Goal: Book appointment/travel/reservation

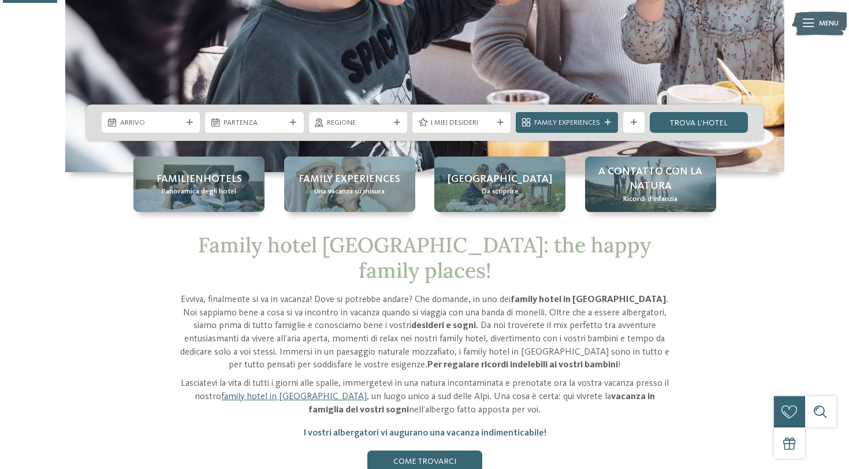
scroll to position [290, 0]
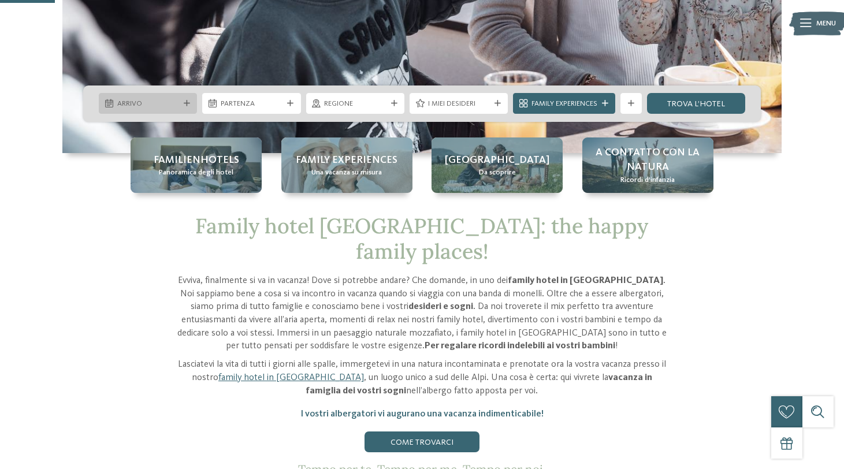
click at [114, 103] on div "Arrivo" at bounding box center [147, 103] width 67 height 11
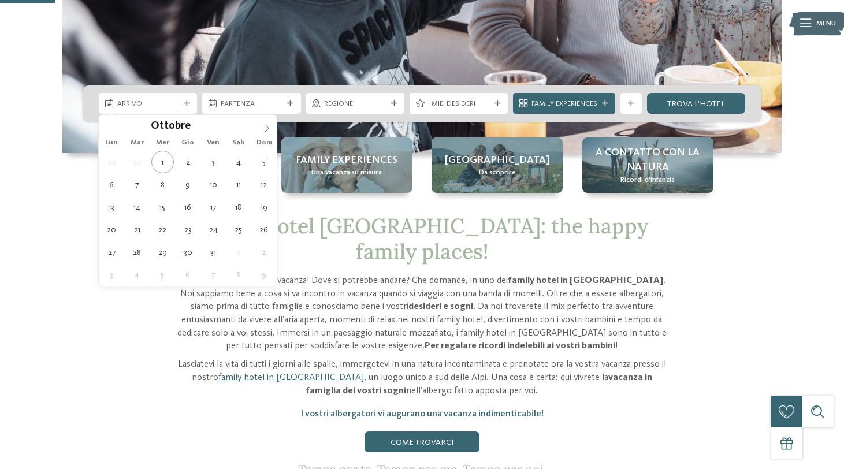
click at [268, 128] on icon at bounding box center [267, 128] width 8 height 8
type div "30.12.2025"
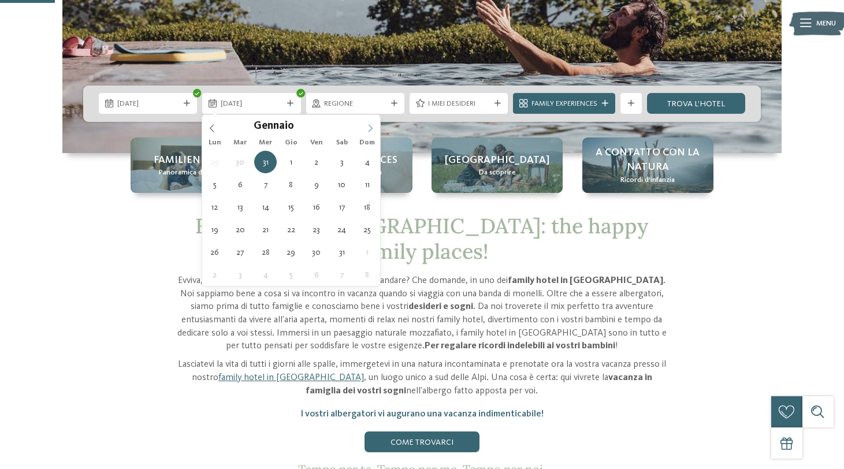
type input "****"
click at [370, 122] on span at bounding box center [371, 125] width 20 height 20
type div "04.01.2026"
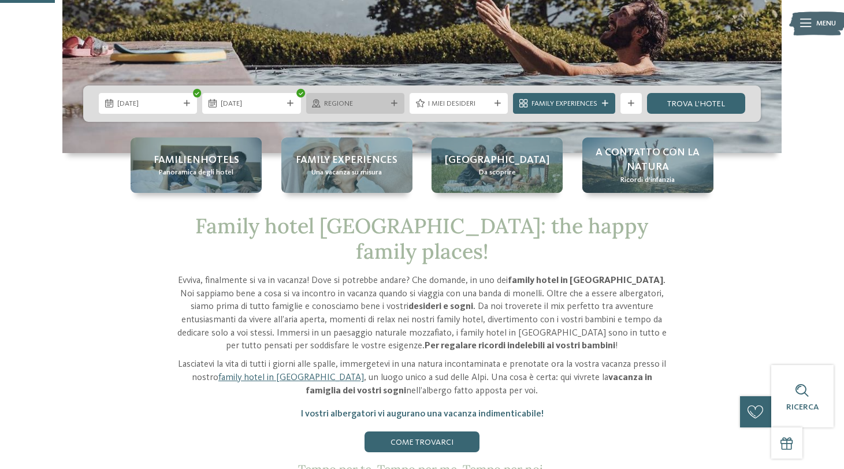
click at [384, 104] on span "Regione" at bounding box center [355, 104] width 62 height 10
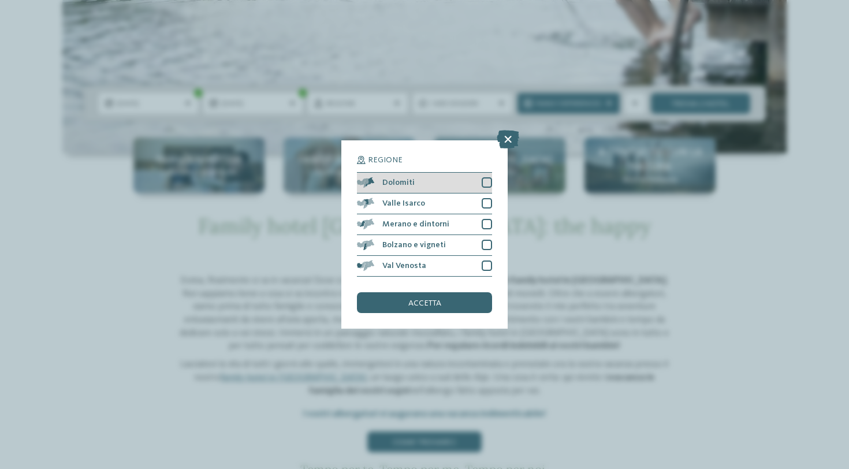
click at [485, 177] on div at bounding box center [487, 182] width 10 height 10
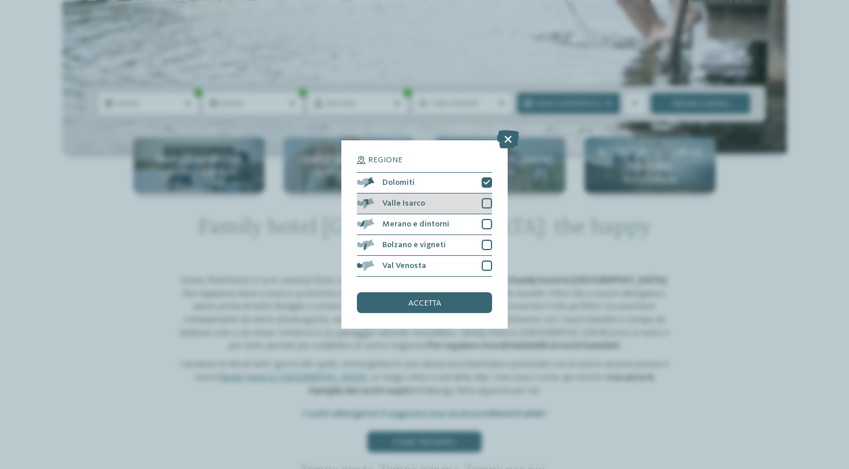
click at [489, 198] on div at bounding box center [487, 203] width 10 height 10
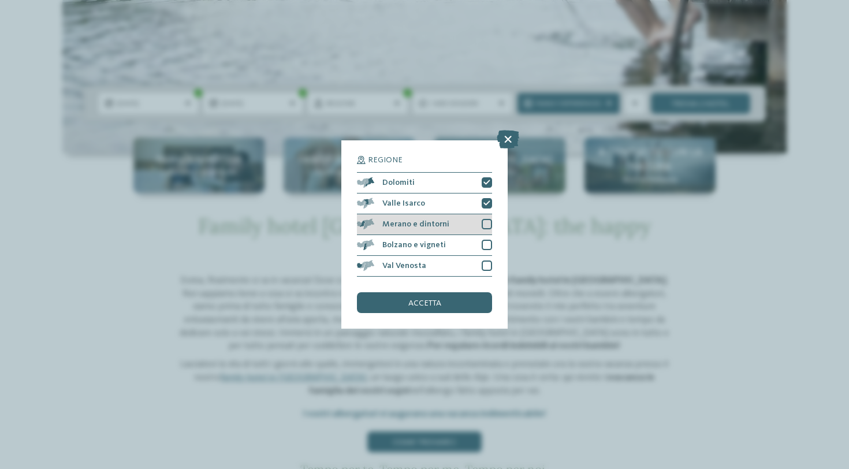
click at [487, 214] on div "Merano e dintorni" at bounding box center [424, 224] width 135 height 21
click at [487, 235] on div "Bolzano e vigneti" at bounding box center [424, 245] width 135 height 21
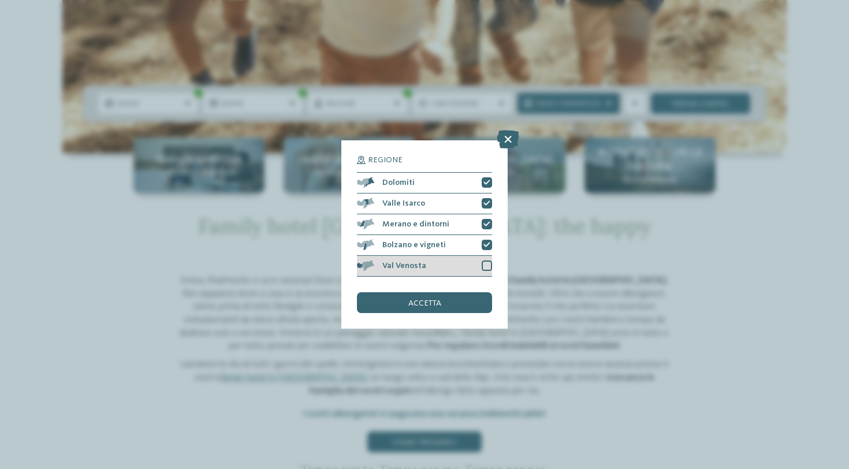
click at [488, 261] on div at bounding box center [487, 266] width 10 height 10
click at [466, 292] on div "accetta" at bounding box center [424, 302] width 135 height 21
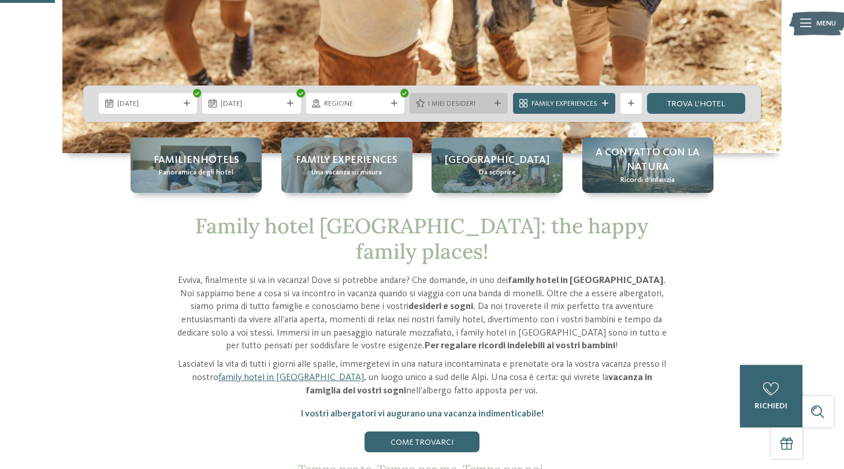
click at [447, 101] on span "I miei desideri" at bounding box center [459, 104] width 62 height 10
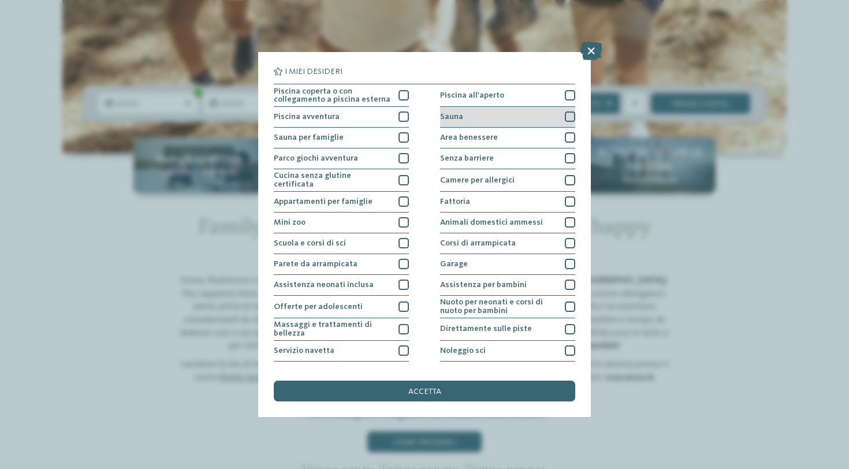
click at [454, 114] on span "Sauna" at bounding box center [451, 117] width 23 height 8
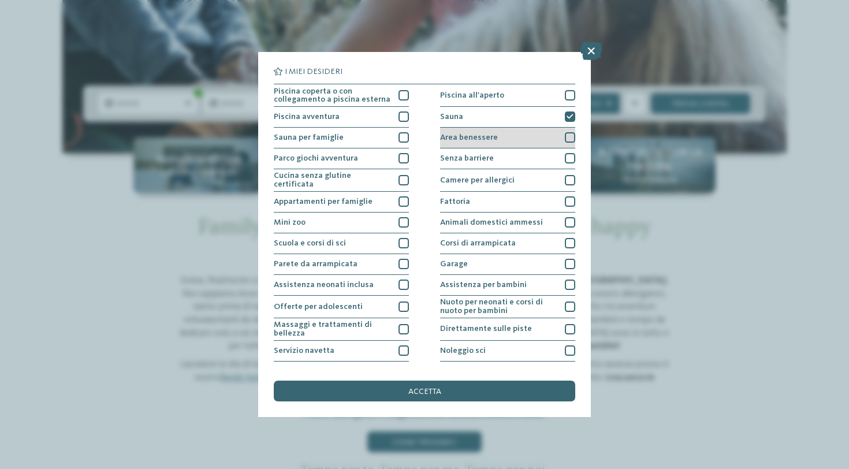
click at [452, 137] on span "Area benessere" at bounding box center [469, 137] width 58 height 8
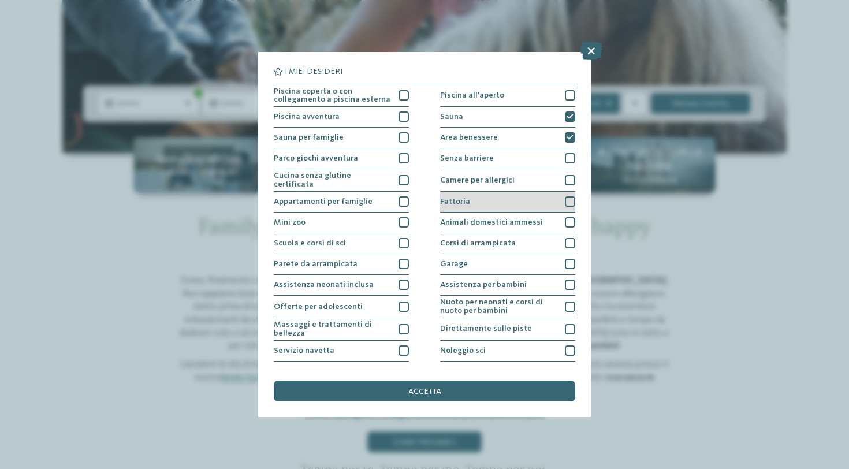
click at [467, 205] on div "Fattoria" at bounding box center [507, 202] width 135 height 21
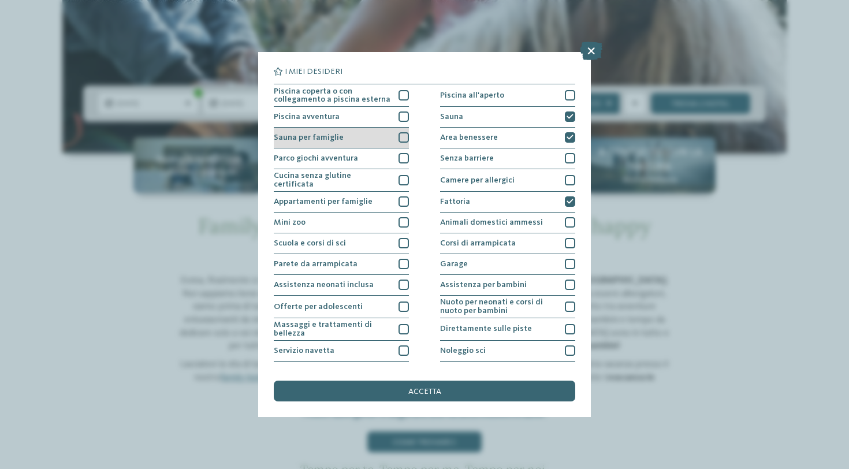
scroll to position [0, 0]
click at [329, 139] on span "Sauna per famiglie" at bounding box center [309, 137] width 70 height 8
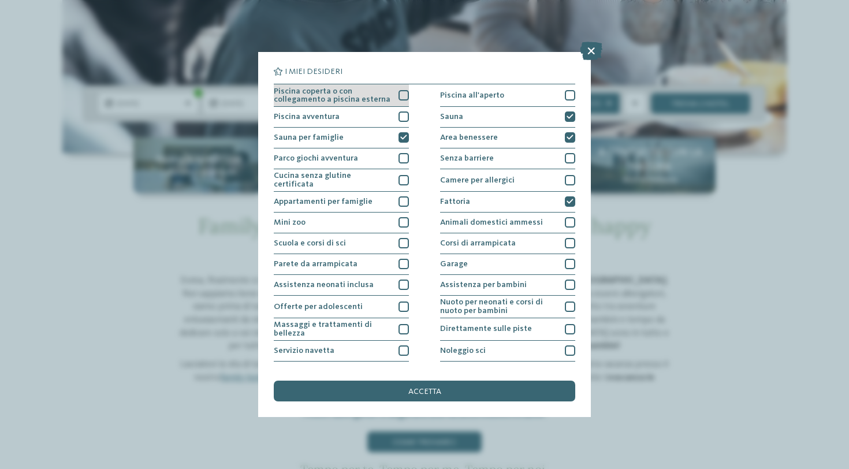
click at [334, 92] on span "Piscina coperta o con collegamento a piscina esterna" at bounding box center [332, 95] width 117 height 17
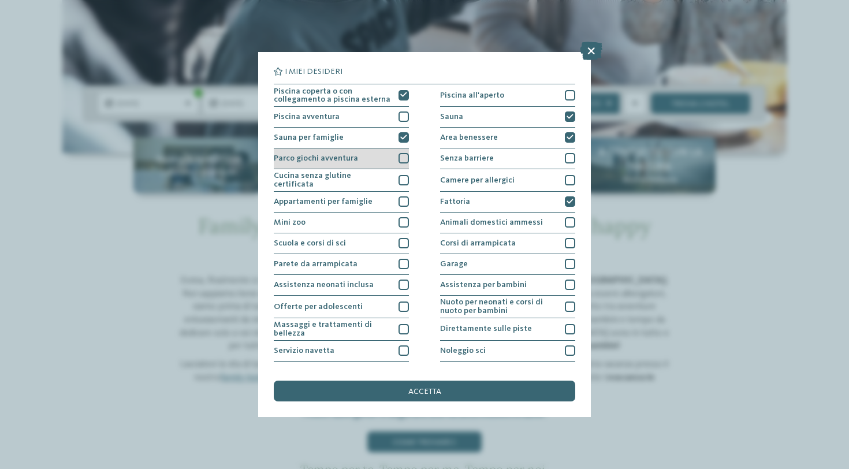
click at [347, 154] on span "Parco giochi avventura" at bounding box center [316, 158] width 84 height 8
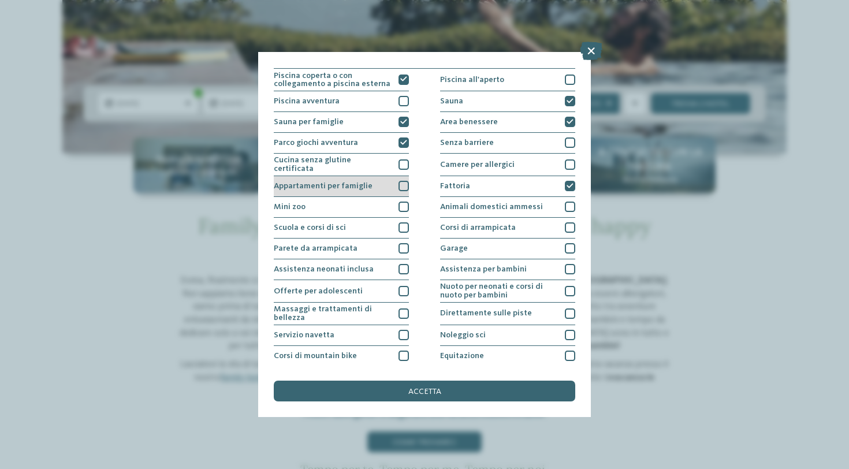
click at [358, 186] on span "Appartamenti per famiglie" at bounding box center [323, 186] width 99 height 8
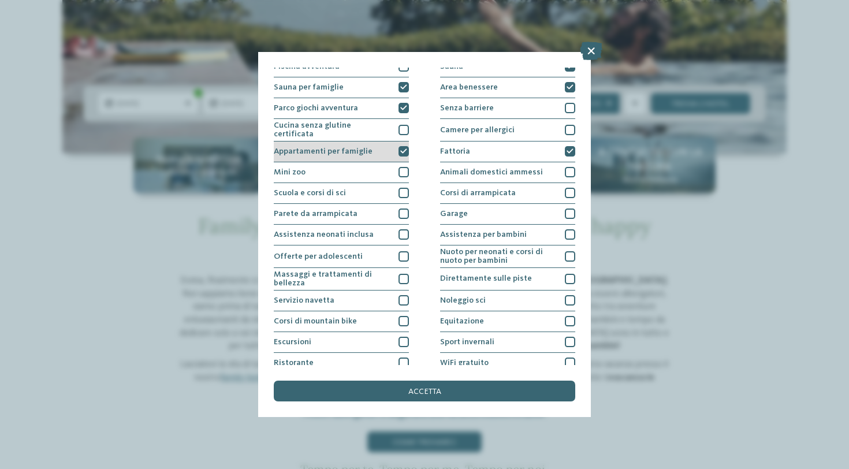
scroll to position [51, 0]
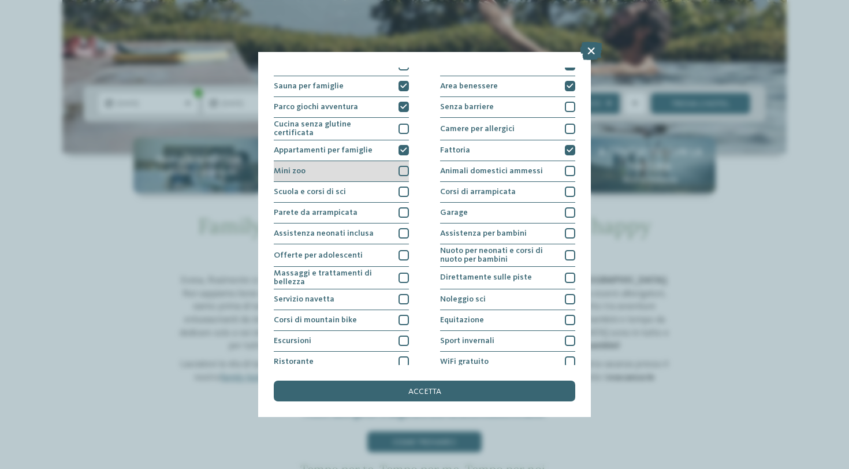
click at [361, 170] on div "Mini zoo" at bounding box center [341, 171] width 135 height 21
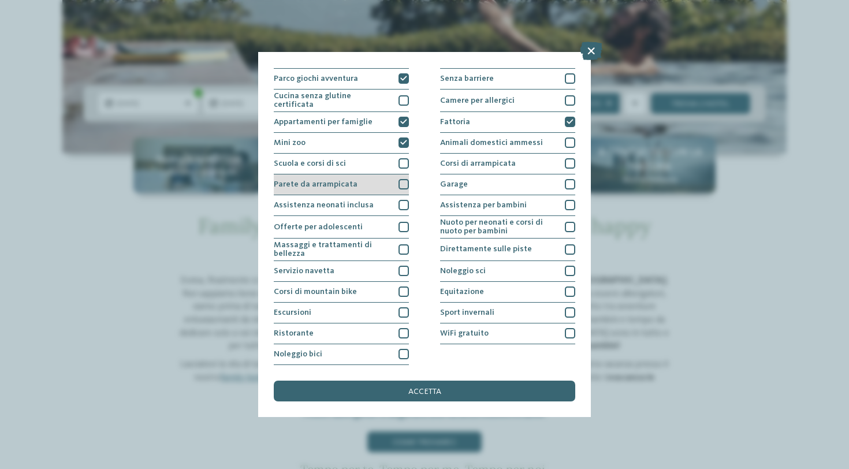
scroll to position [91, 0]
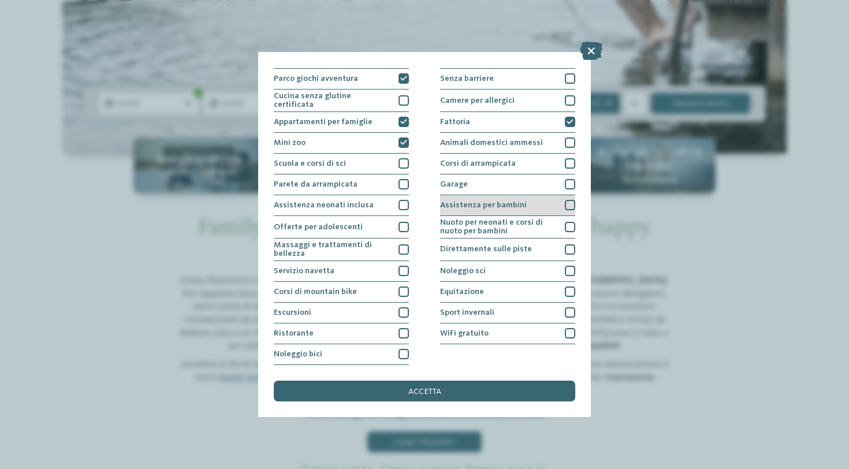
click at [446, 201] on span "Assistenza per bambini" at bounding box center [483, 205] width 87 height 8
click at [454, 218] on span "Nuoto per neonati e corsi di nuoto per bambini" at bounding box center [498, 226] width 117 height 17
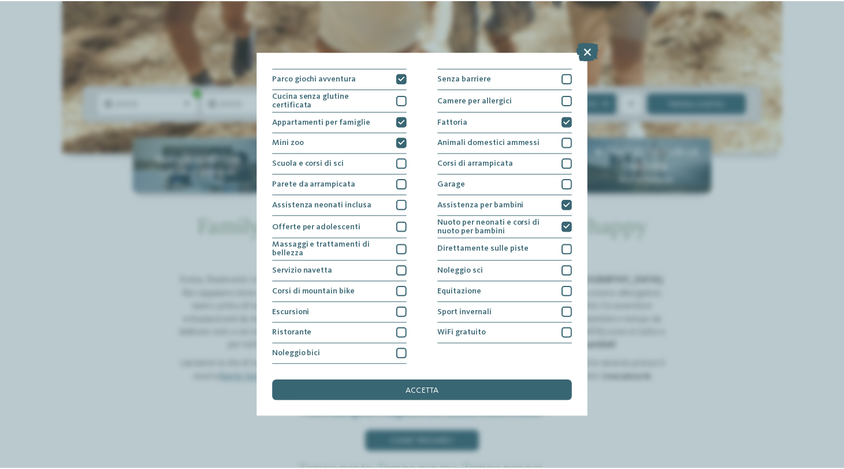
scroll to position [180, 0]
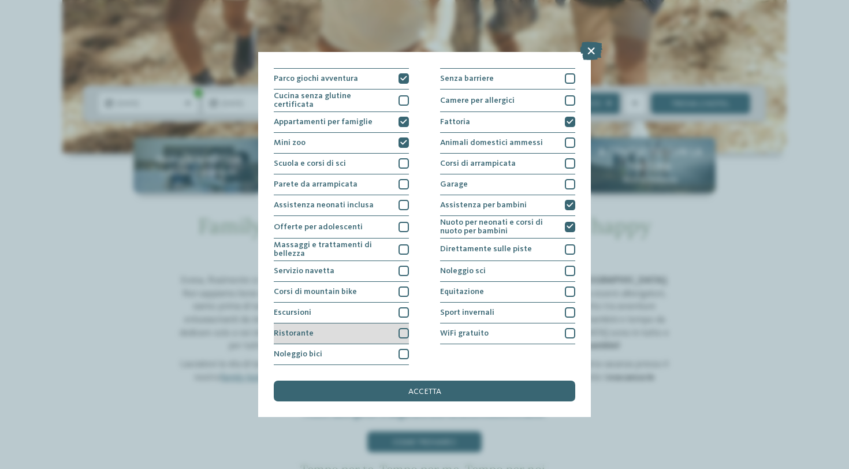
click at [384, 324] on div "Ristorante" at bounding box center [341, 334] width 135 height 21
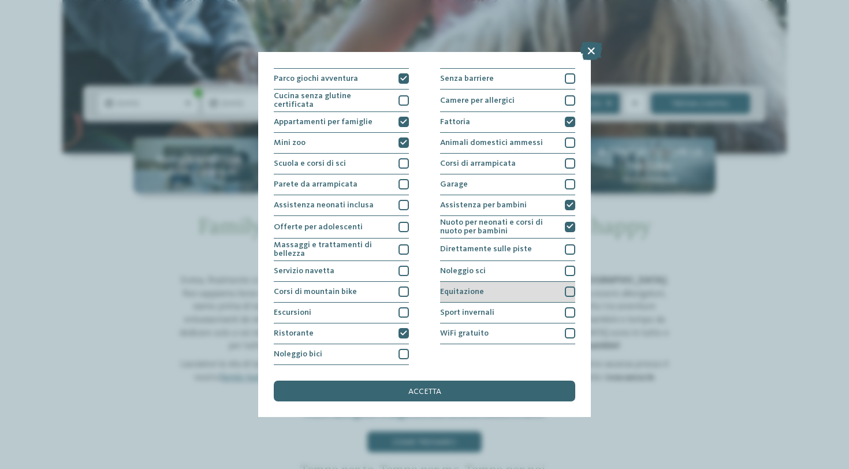
click at [467, 288] on span "Equitazione" at bounding box center [462, 292] width 44 height 8
click at [459, 381] on div "accetta" at bounding box center [425, 391] width 302 height 21
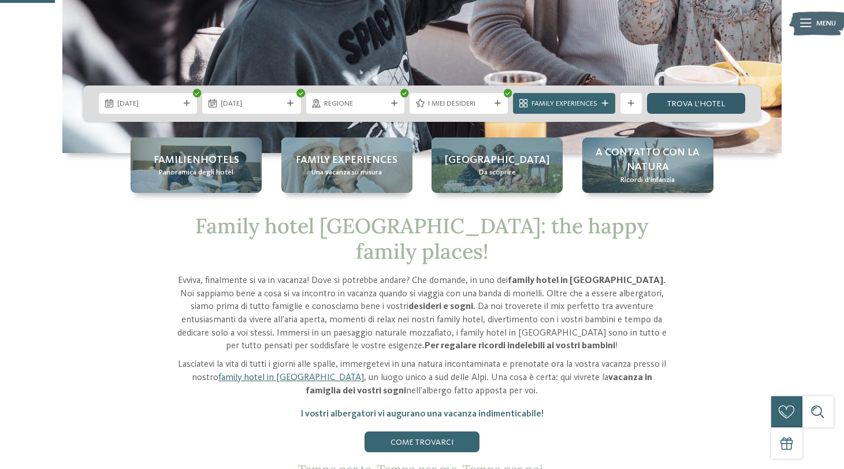
click at [708, 101] on link "trova l’hotel" at bounding box center [696, 103] width 98 height 21
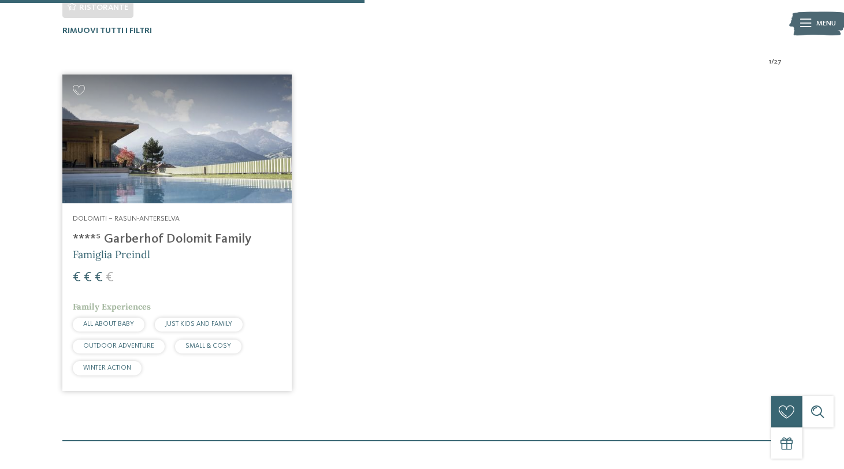
scroll to position [411, 0]
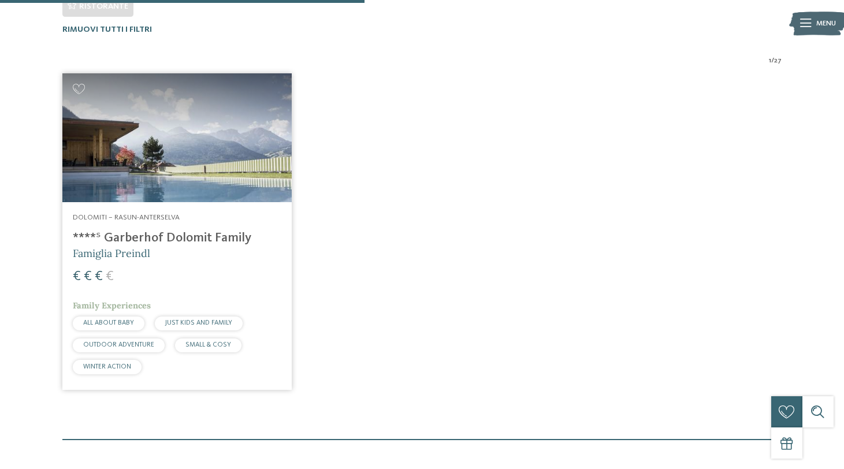
click at [215, 161] on img at bounding box center [176, 137] width 229 height 129
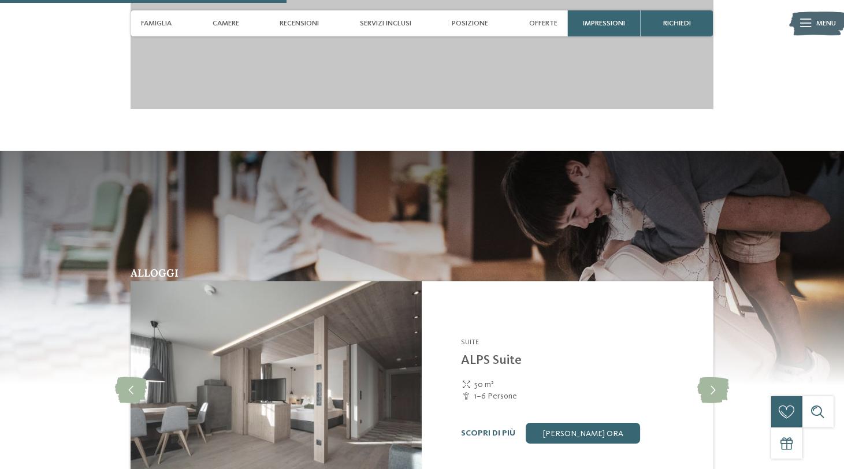
scroll to position [1370, 0]
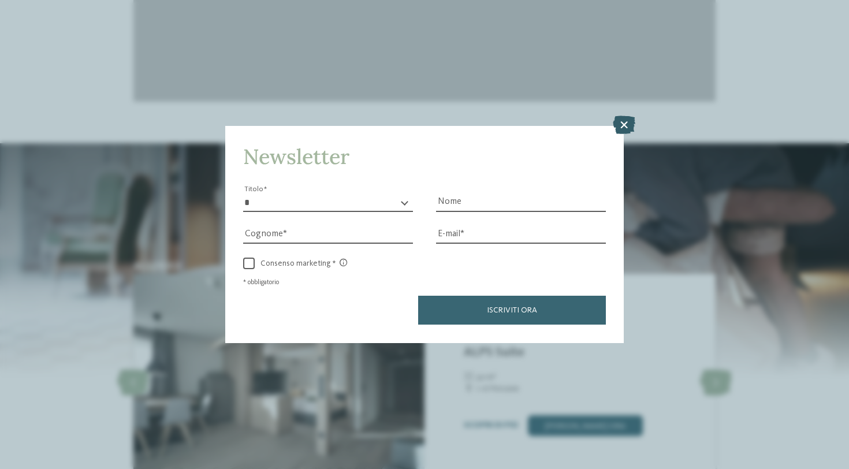
click at [623, 116] on icon at bounding box center [624, 125] width 23 height 18
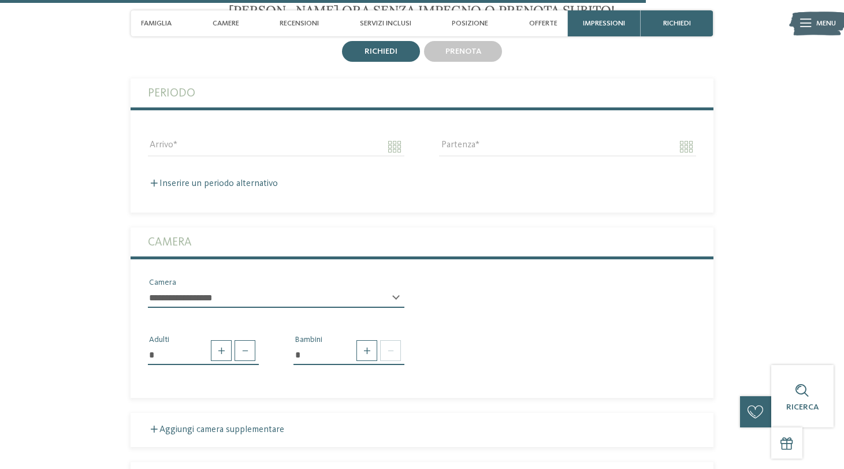
scroll to position [3081, 0]
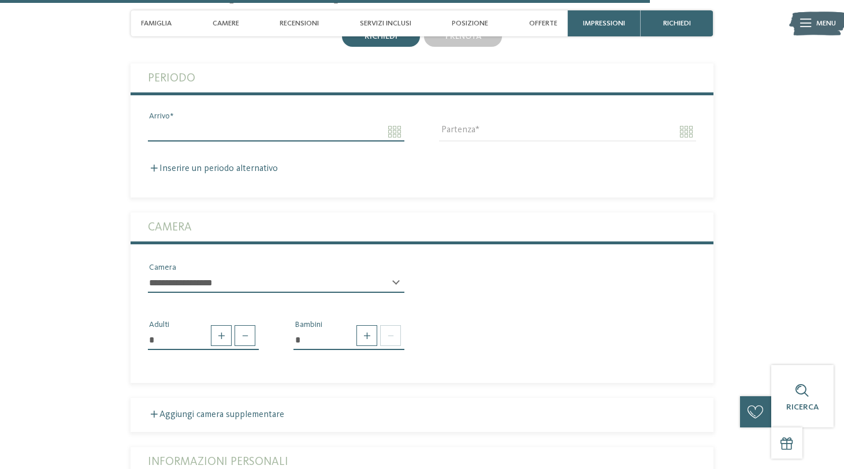
click at [394, 122] on input "Arrivo" at bounding box center [276, 132] width 257 height 20
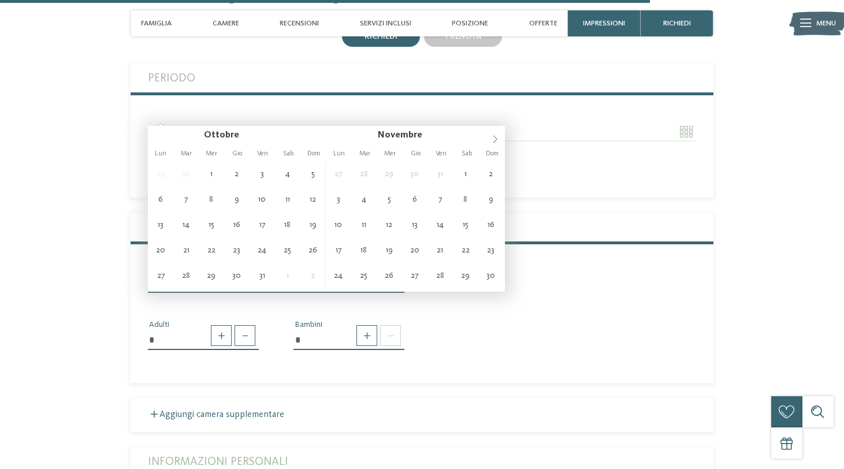
click at [491, 136] on icon at bounding box center [495, 139] width 8 height 8
type input "**********"
type input "****"
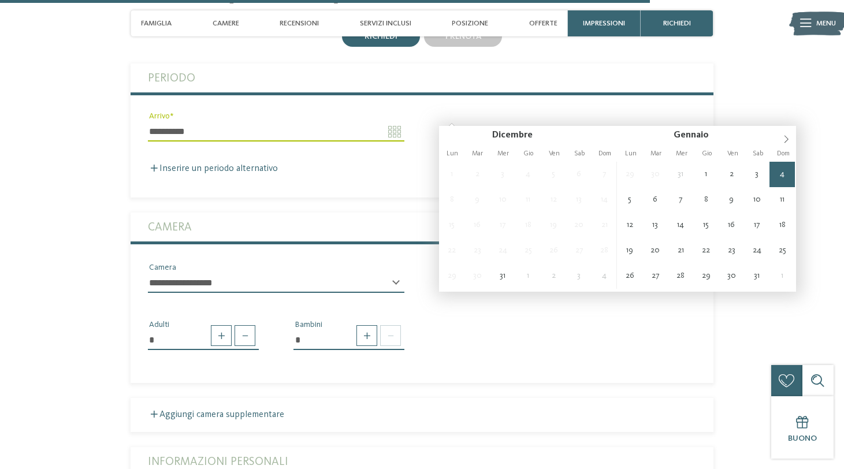
type input "**********"
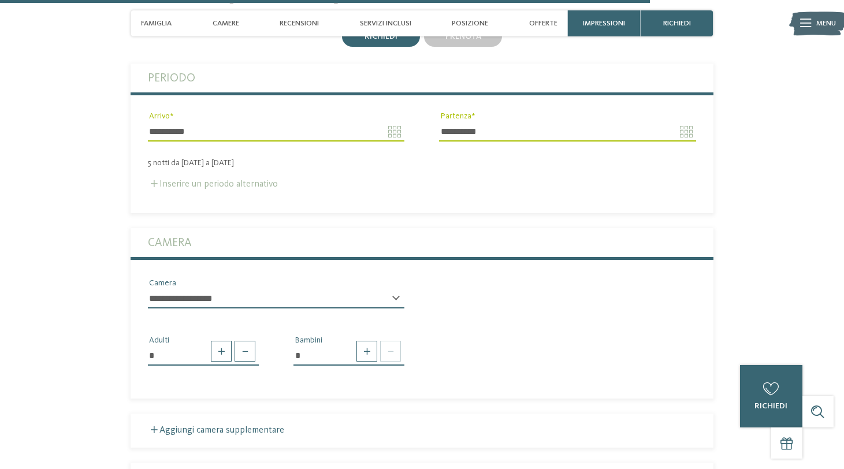
click at [210, 180] on label "Inserire un periodo alternativo" at bounding box center [213, 184] width 130 height 9
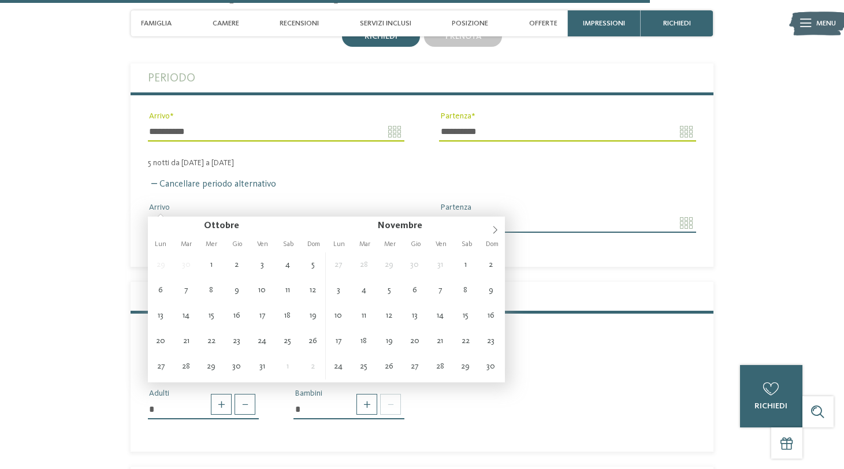
click at [395, 213] on input "Arrivo" at bounding box center [276, 223] width 257 height 20
click at [498, 232] on icon at bounding box center [495, 230] width 8 height 8
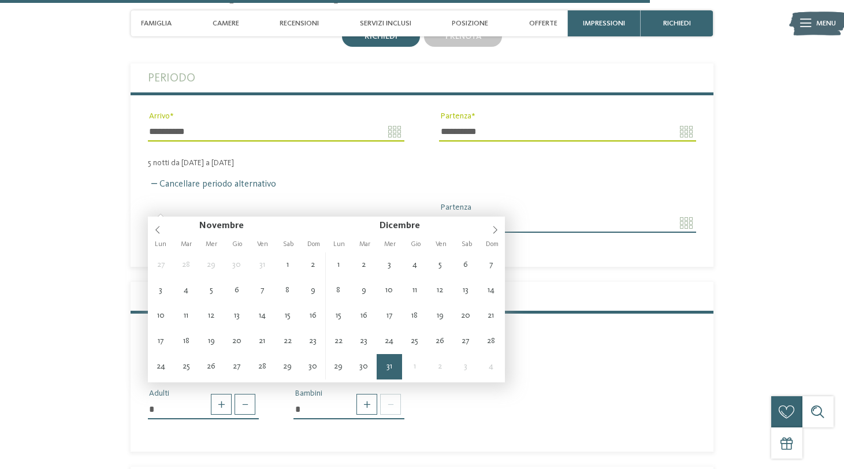
type input "**********"
type input "****"
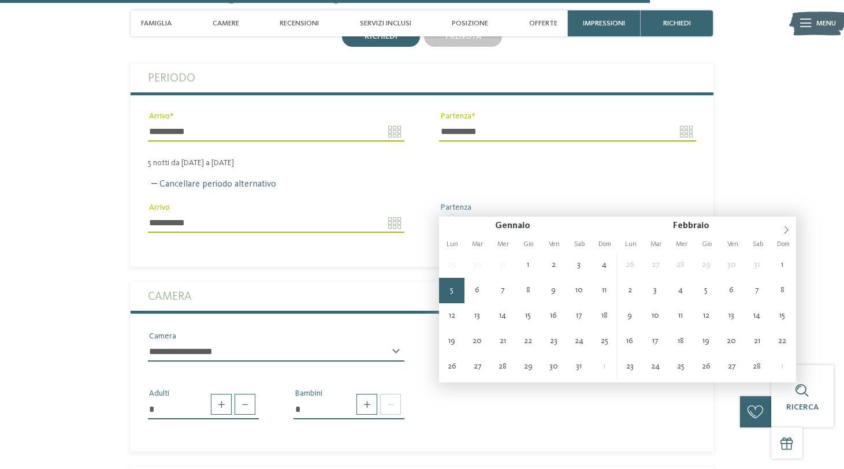
type input "**********"
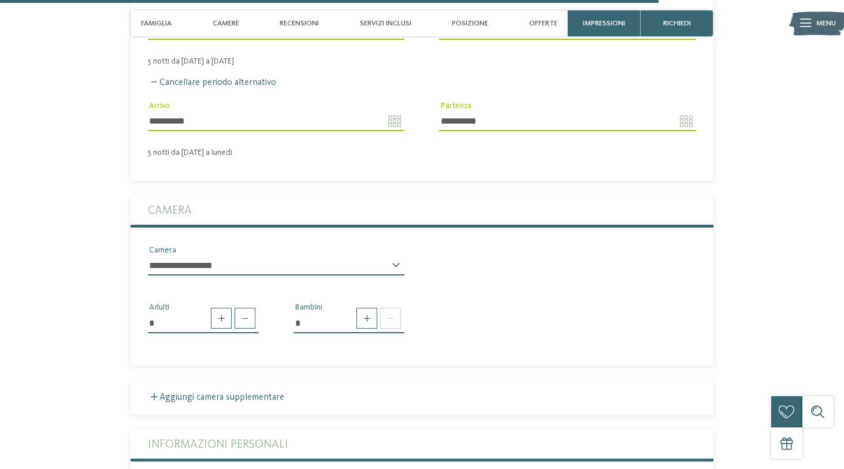
scroll to position [3185, 0]
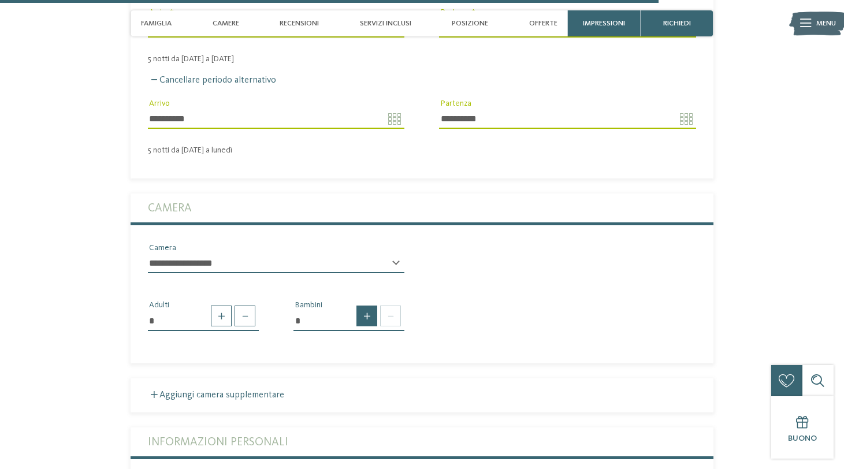
click at [372, 306] on span at bounding box center [367, 316] width 21 height 21
type input "*"
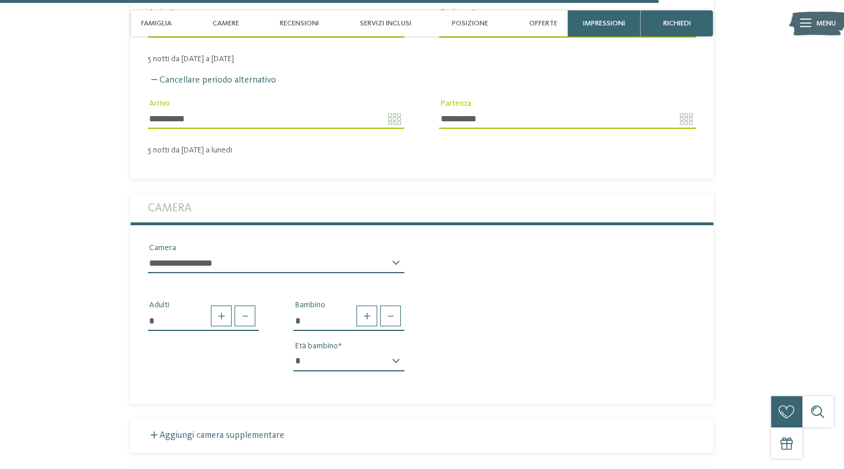
select select "*"
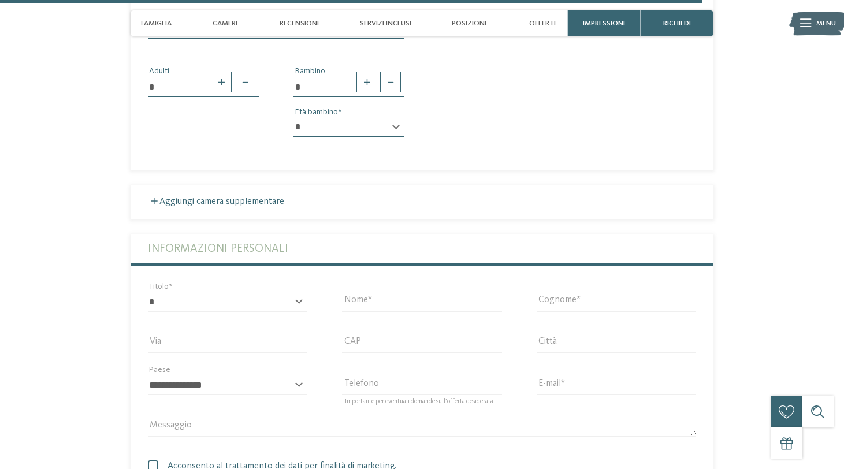
scroll to position [3442, 0]
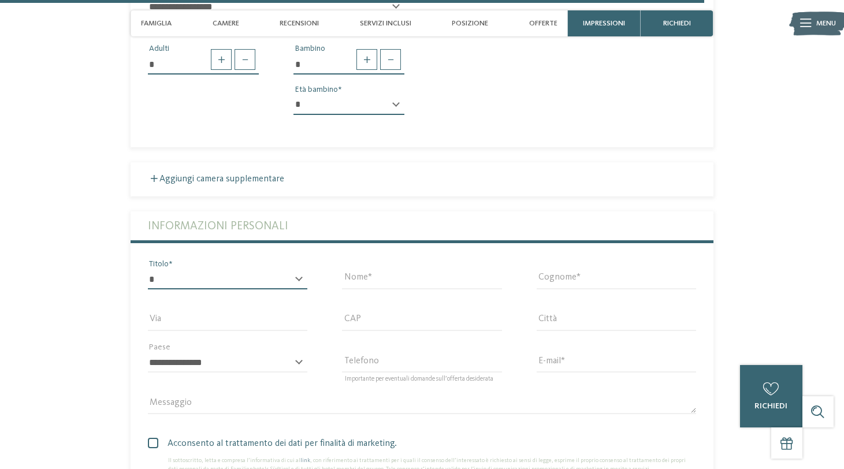
select select "*"
click at [385, 270] on input "Nome" at bounding box center [421, 280] width 159 height 20
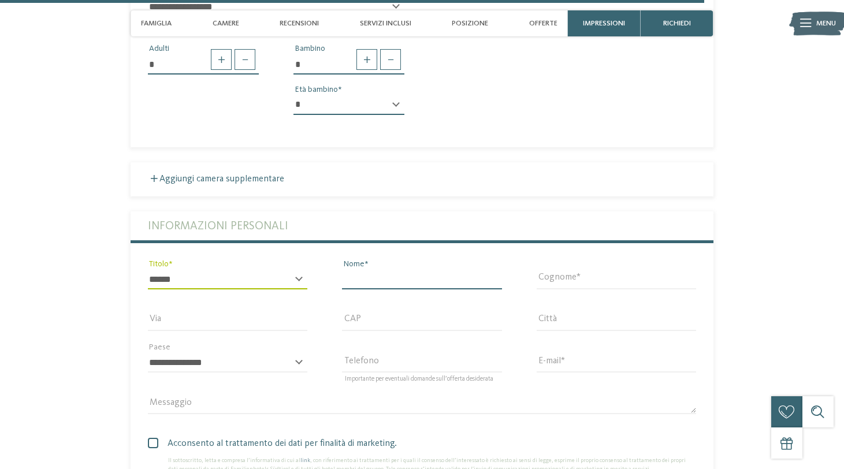
click at [385, 270] on input "Nome" at bounding box center [421, 280] width 159 height 20
type input "********"
type input "******"
click at [261, 312] on div "Via" at bounding box center [227, 326] width 159 height 30
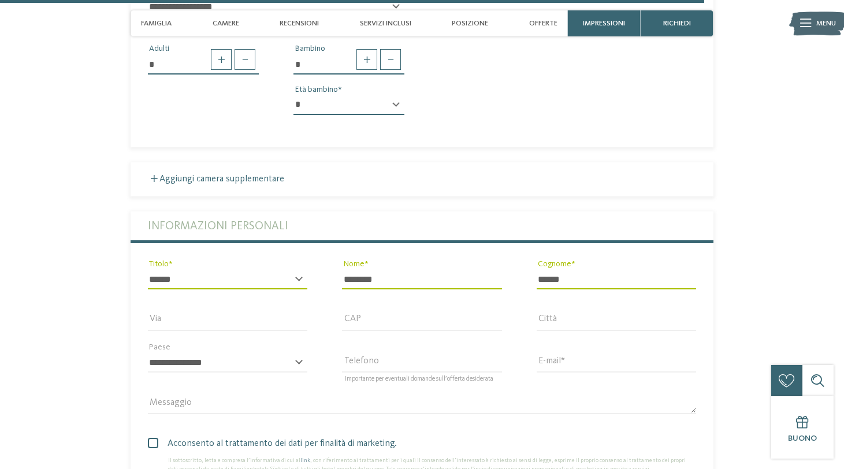
click at [309, 342] on div "**********" at bounding box center [228, 363] width 194 height 42
select select "**"
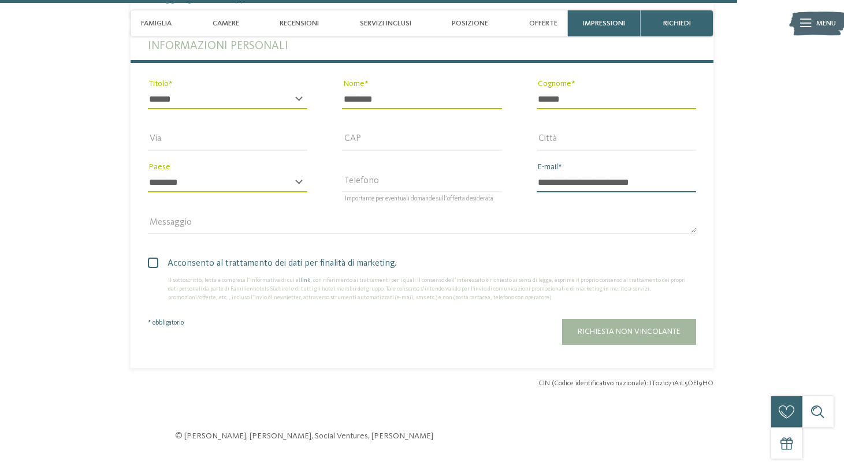
scroll to position [3646, 0]
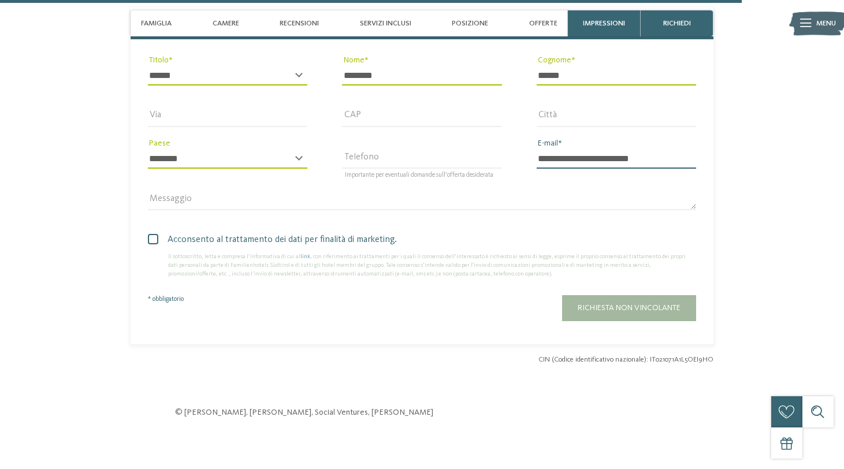
type input "**********"
click at [150, 234] on span at bounding box center [153, 239] width 10 height 10
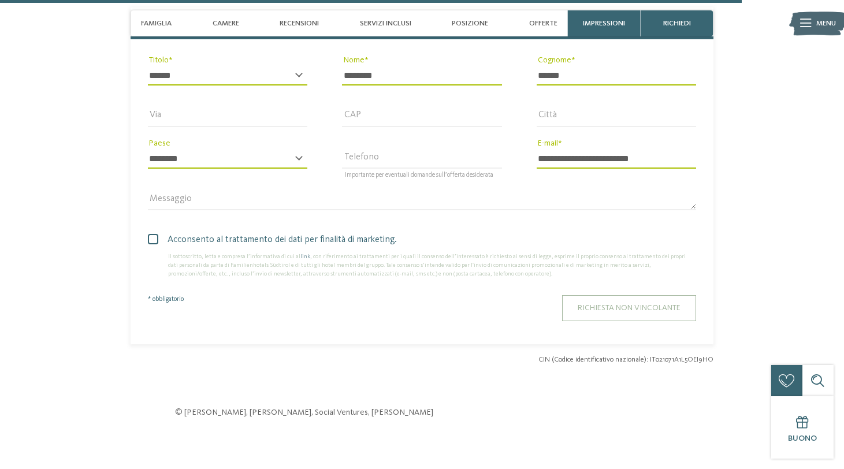
click at [619, 295] on button "Richiesta non vincolante" at bounding box center [629, 308] width 134 height 26
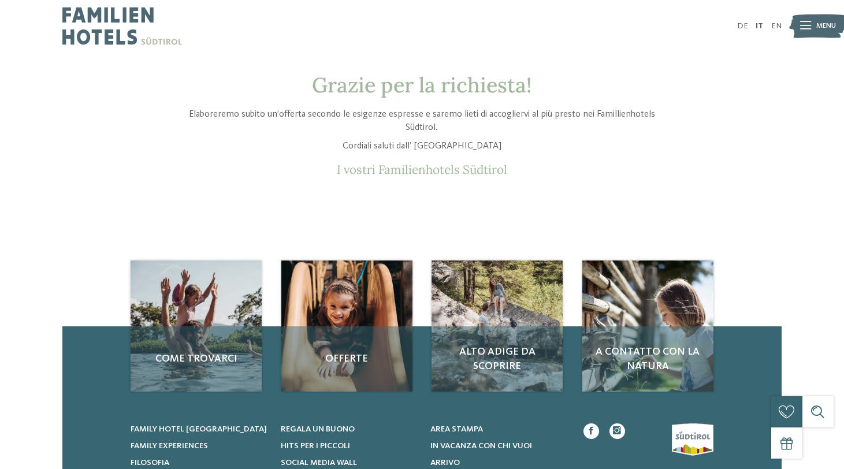
click at [804, 27] on icon at bounding box center [805, 26] width 11 height 8
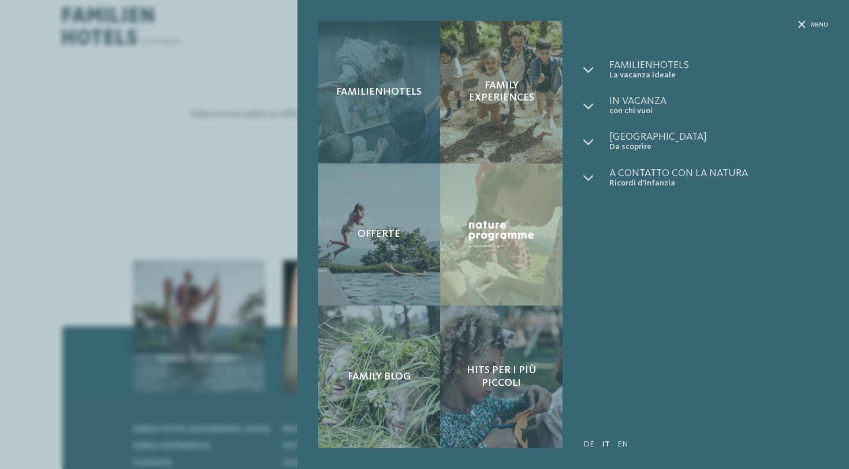
click at [396, 97] on span "Familienhotels" at bounding box center [379, 92] width 86 height 13
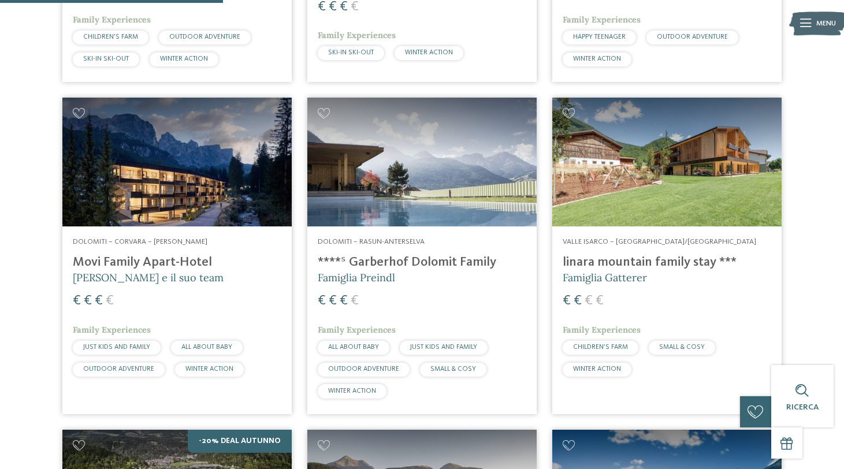
scroll to position [910, 0]
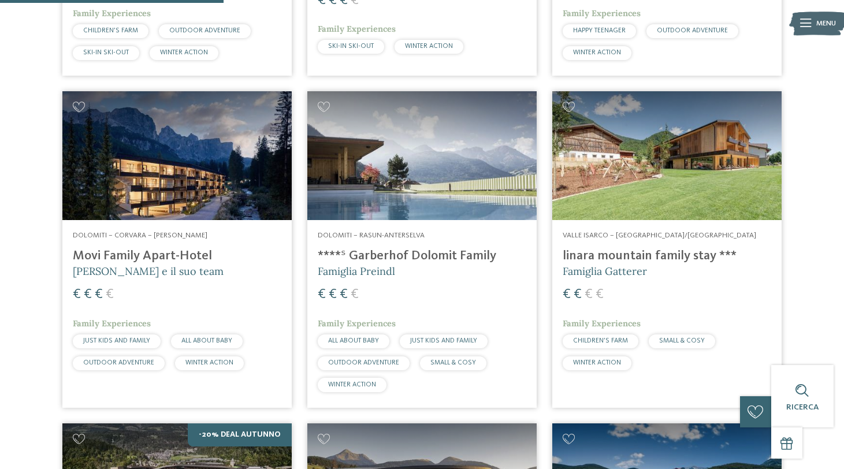
click at [168, 178] on img at bounding box center [176, 155] width 229 height 129
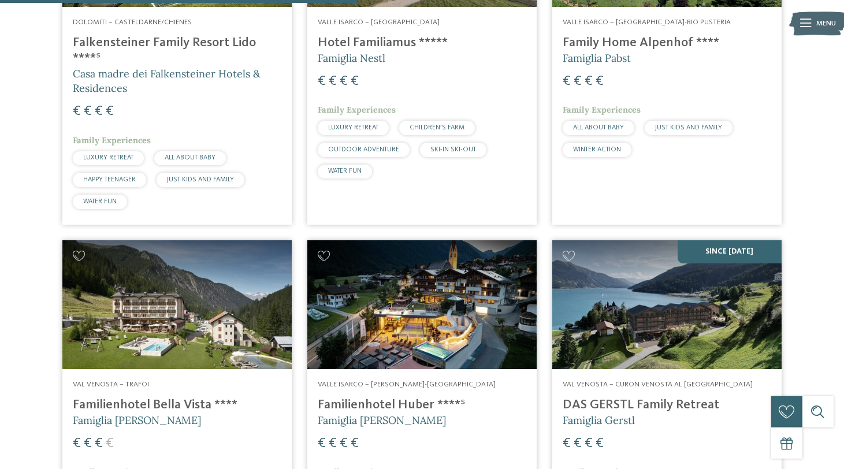
scroll to position [1457, 0]
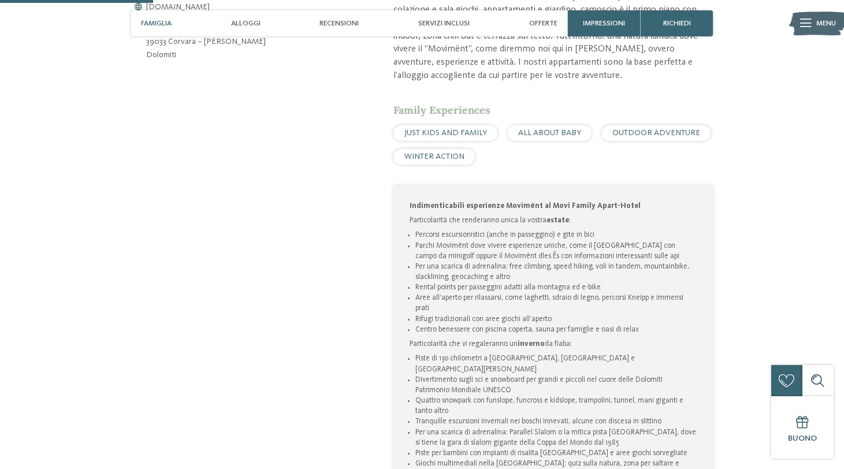
scroll to position [703, 0]
